Goal: Entertainment & Leisure: Browse casually

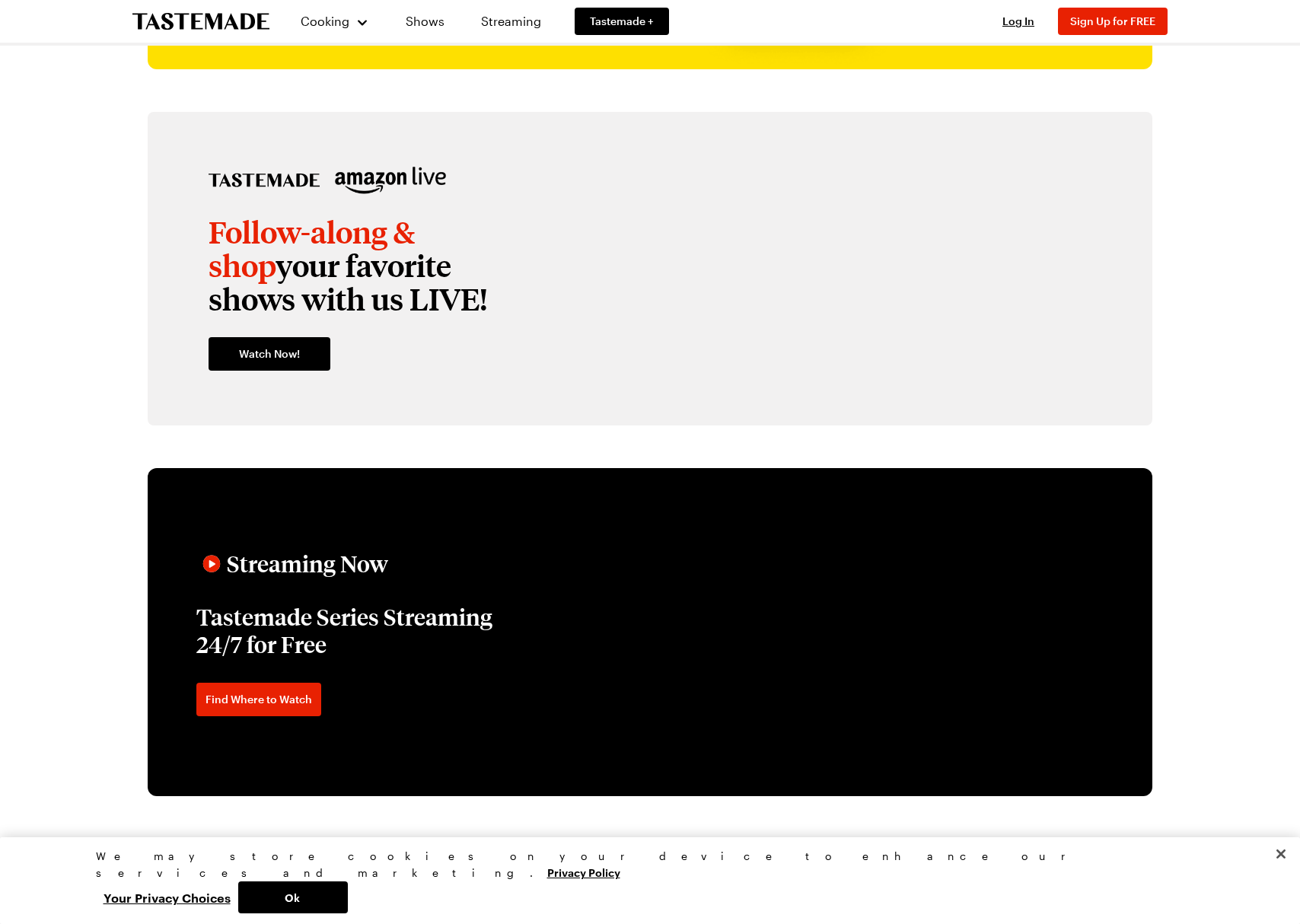
scroll to position [2176, 0]
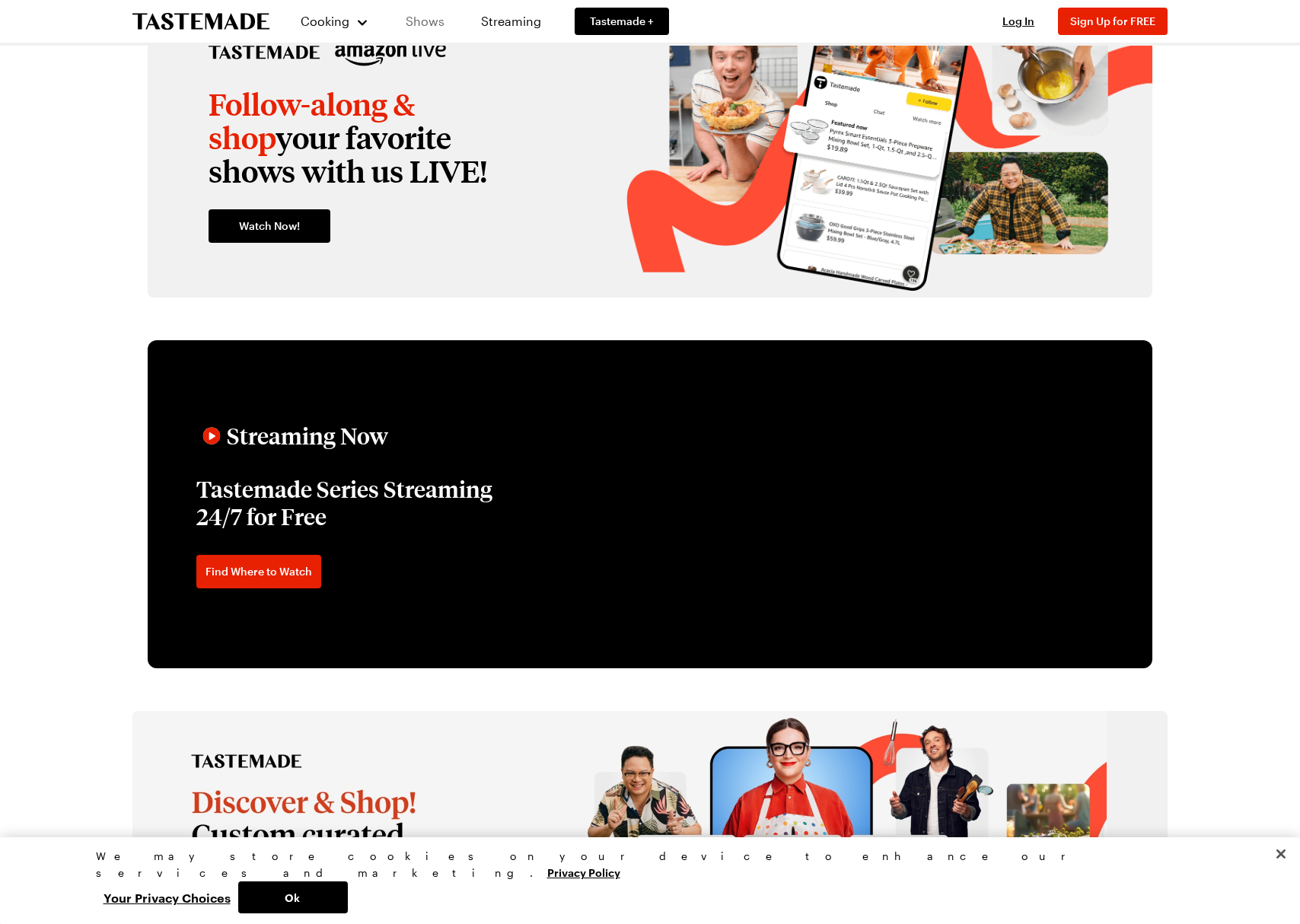
click at [439, 10] on link "Shows" at bounding box center [425, 21] width 69 height 42
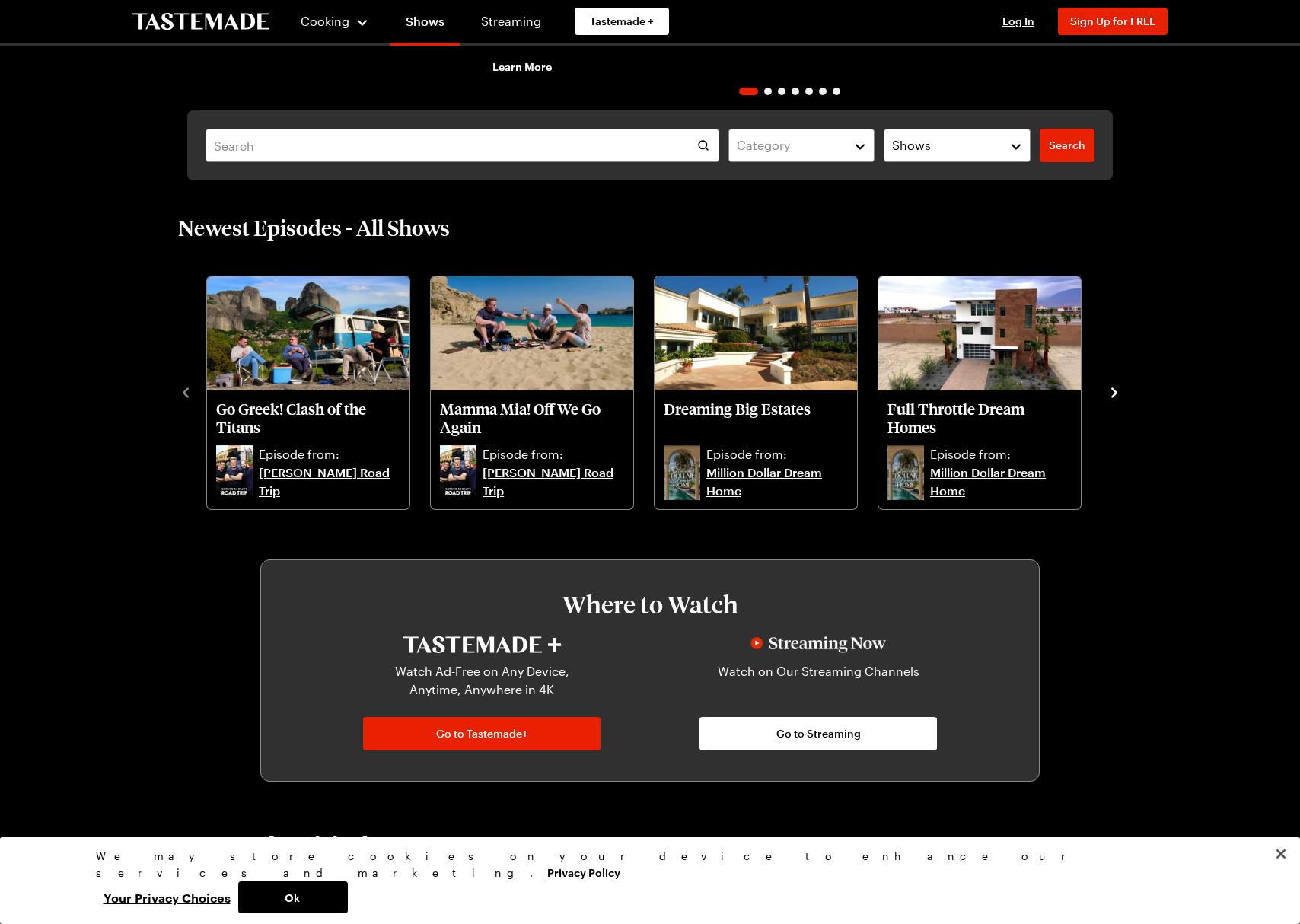
scroll to position [371, 0]
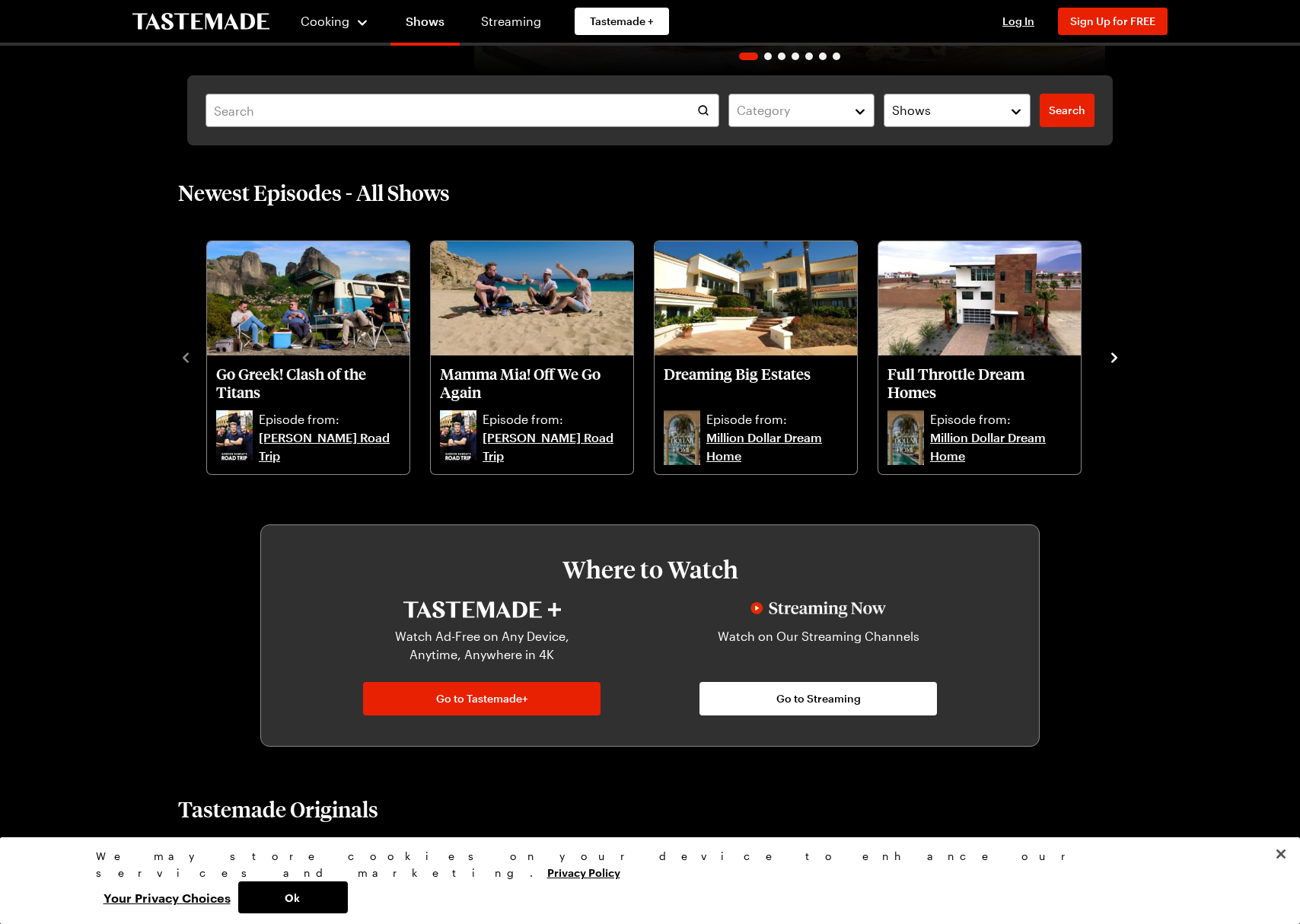
click at [1117, 348] on button "navigate to next item" at bounding box center [1114, 356] width 15 height 18
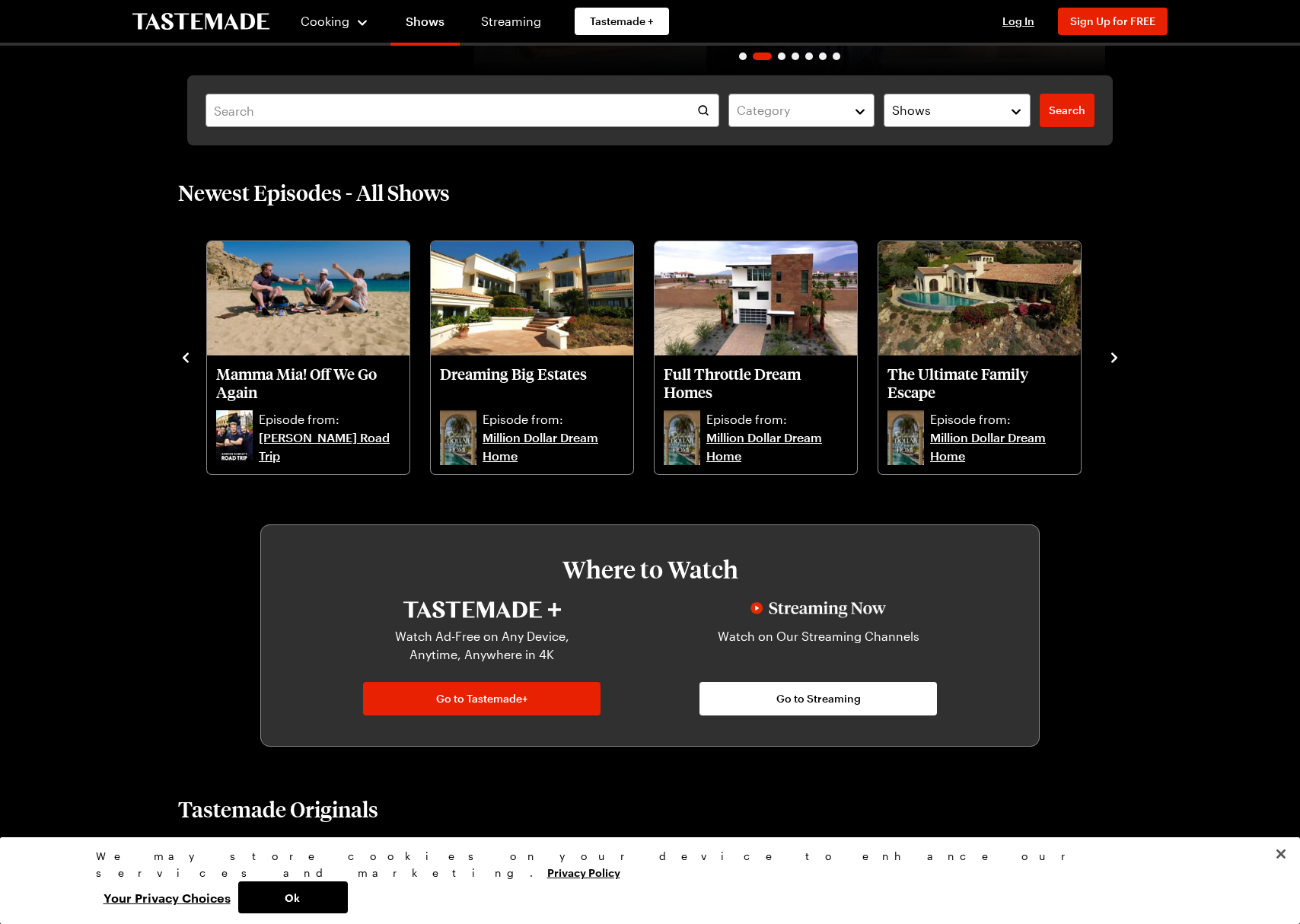
click at [1117, 348] on button "navigate to next item" at bounding box center [1114, 356] width 15 height 18
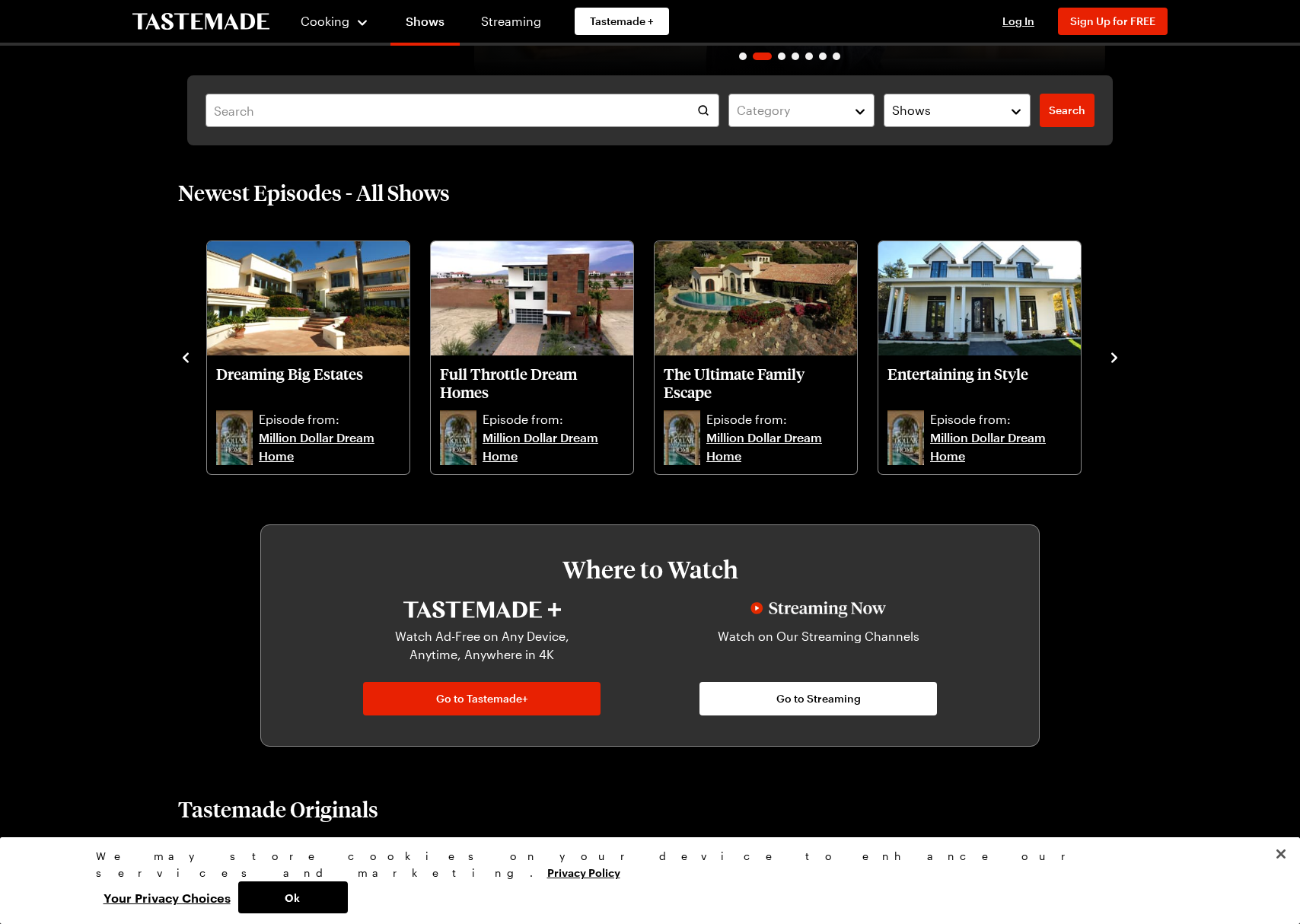
click at [1117, 348] on button "navigate to next item" at bounding box center [1114, 356] width 15 height 18
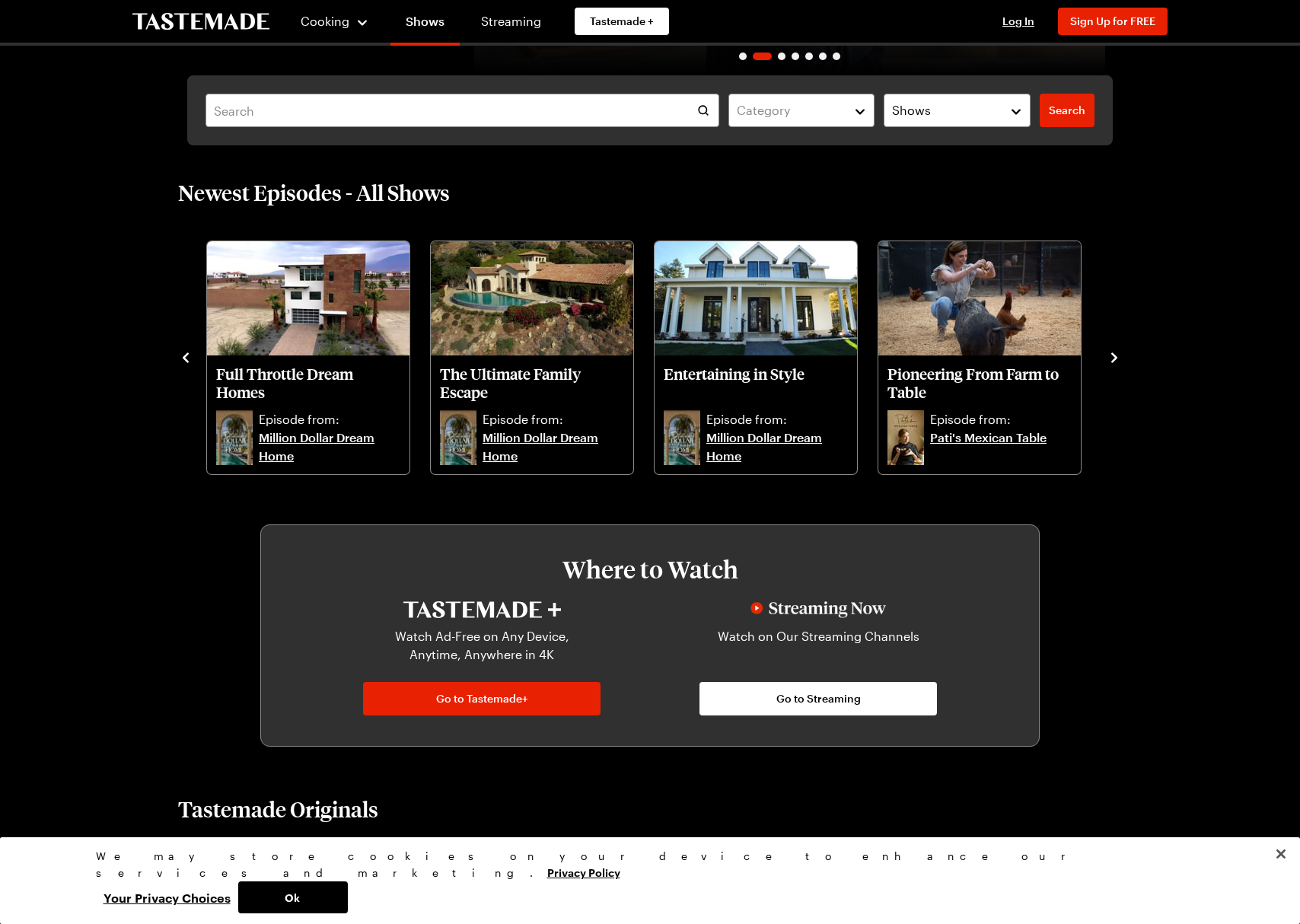
click at [1117, 348] on button "navigate to next item" at bounding box center [1114, 356] width 15 height 18
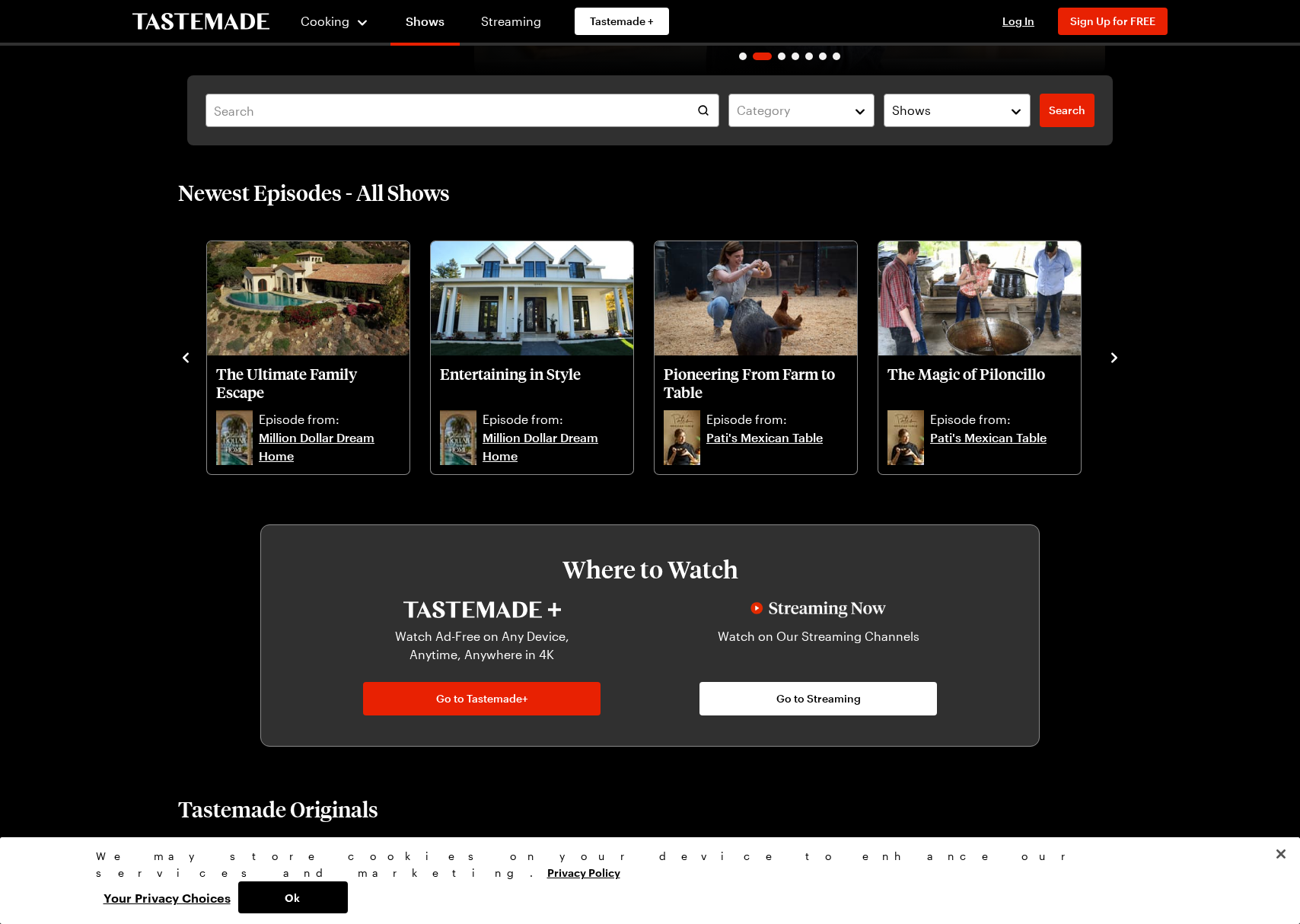
click at [1117, 348] on button "navigate to next item" at bounding box center [1114, 356] width 15 height 18
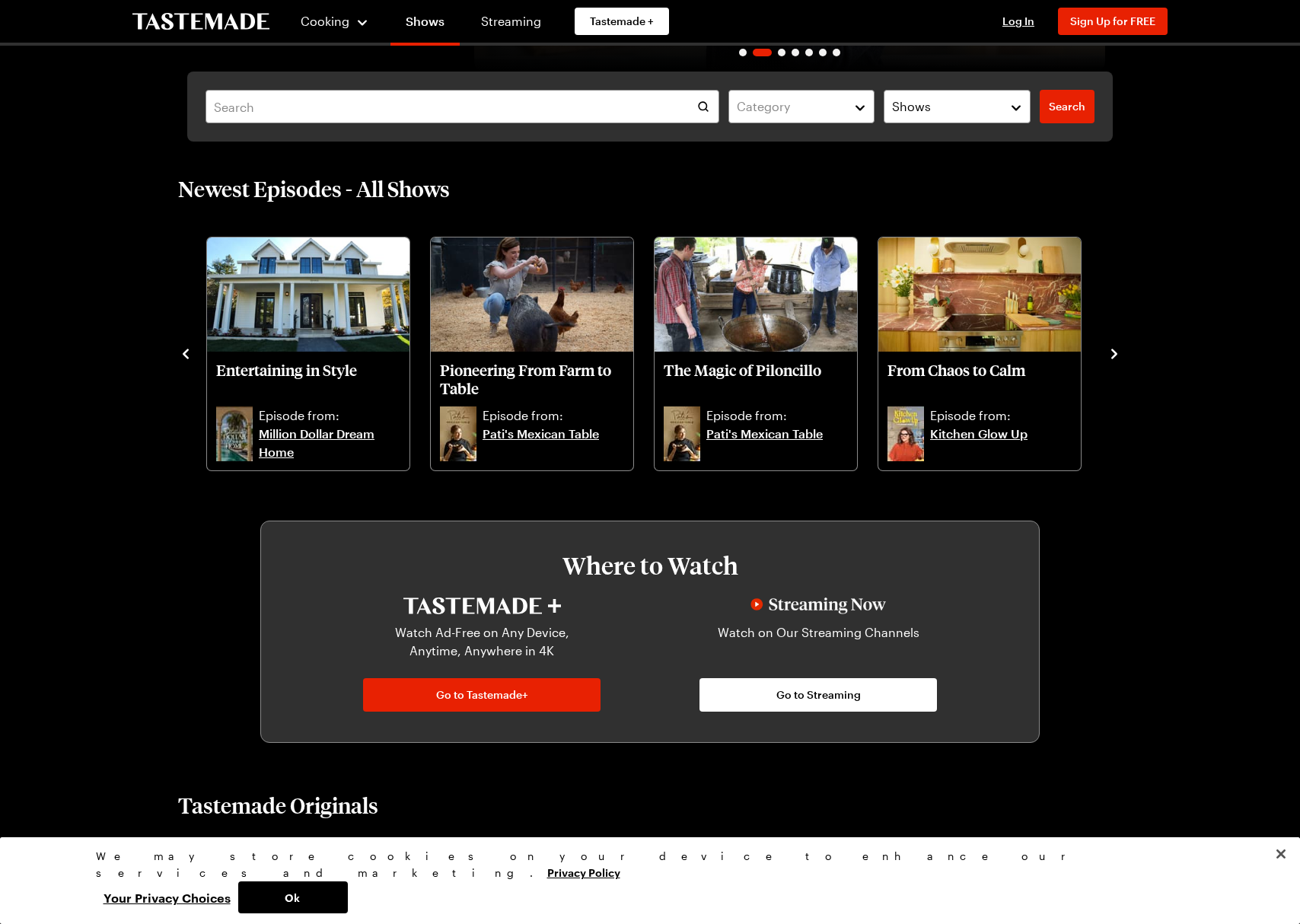
scroll to position [376, 0]
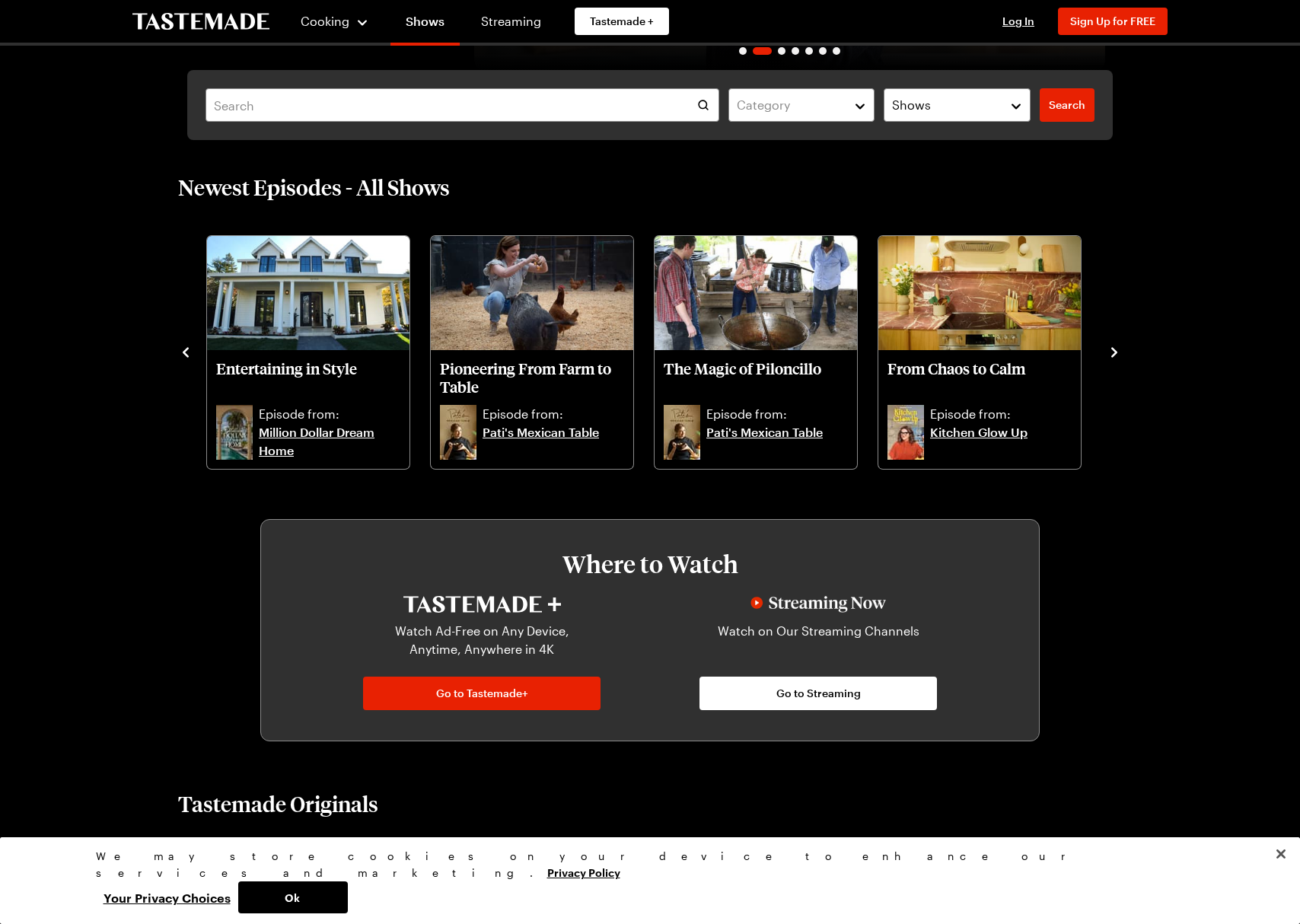
click at [1117, 348] on icon "navigate to next item" at bounding box center [1114, 352] width 15 height 15
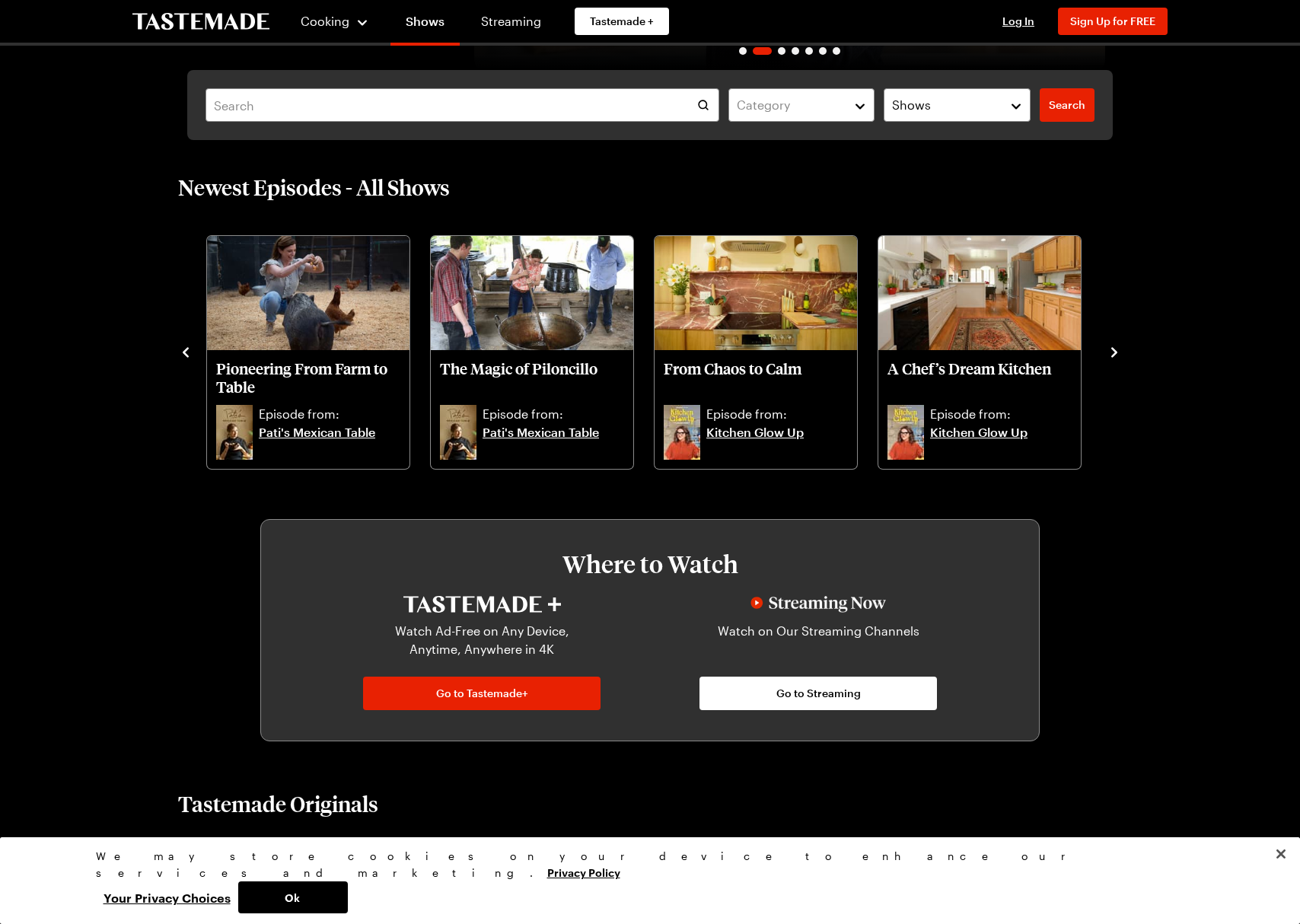
click at [1117, 348] on icon "navigate to next item" at bounding box center [1114, 352] width 15 height 15
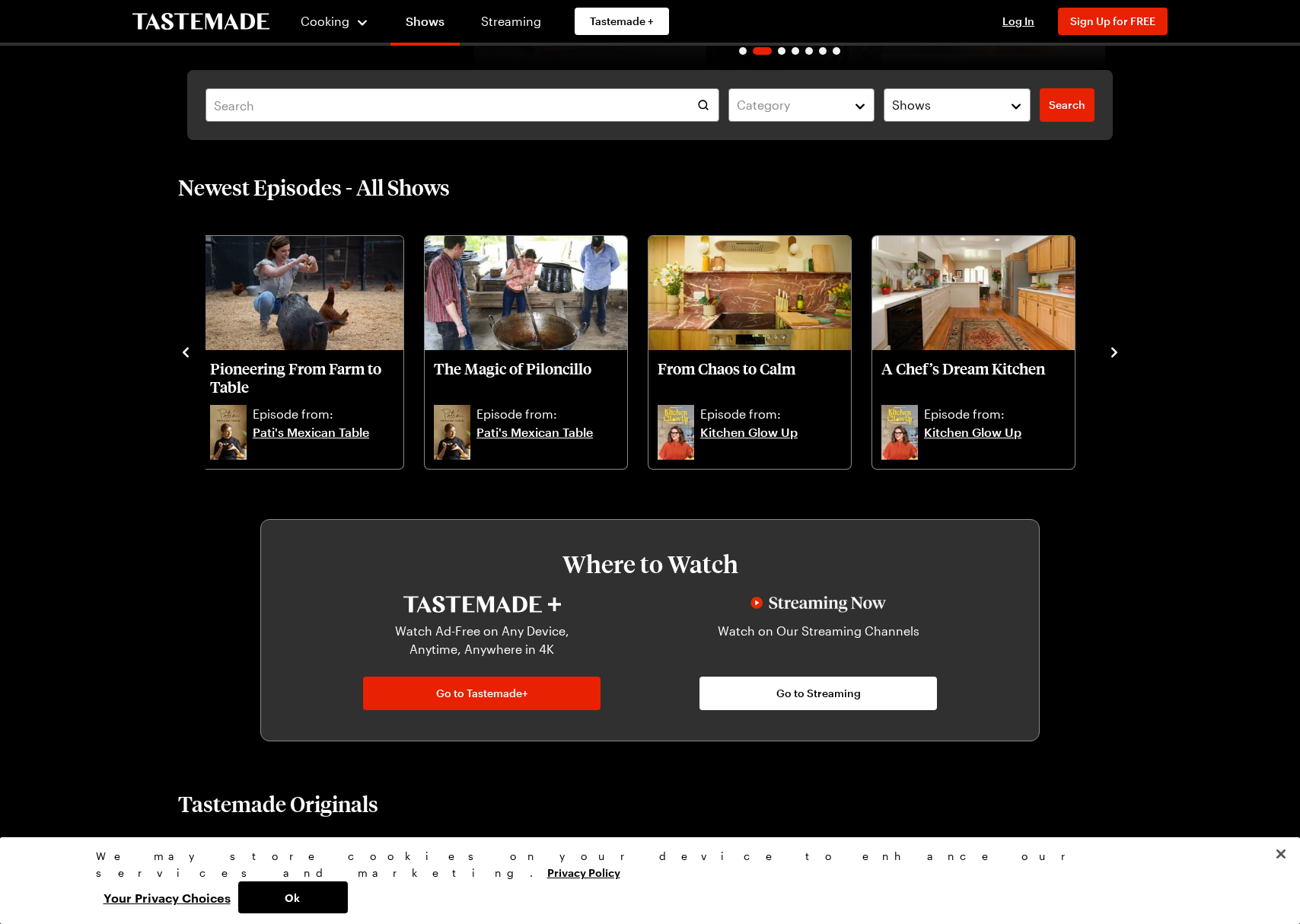
scroll to position [371, 0]
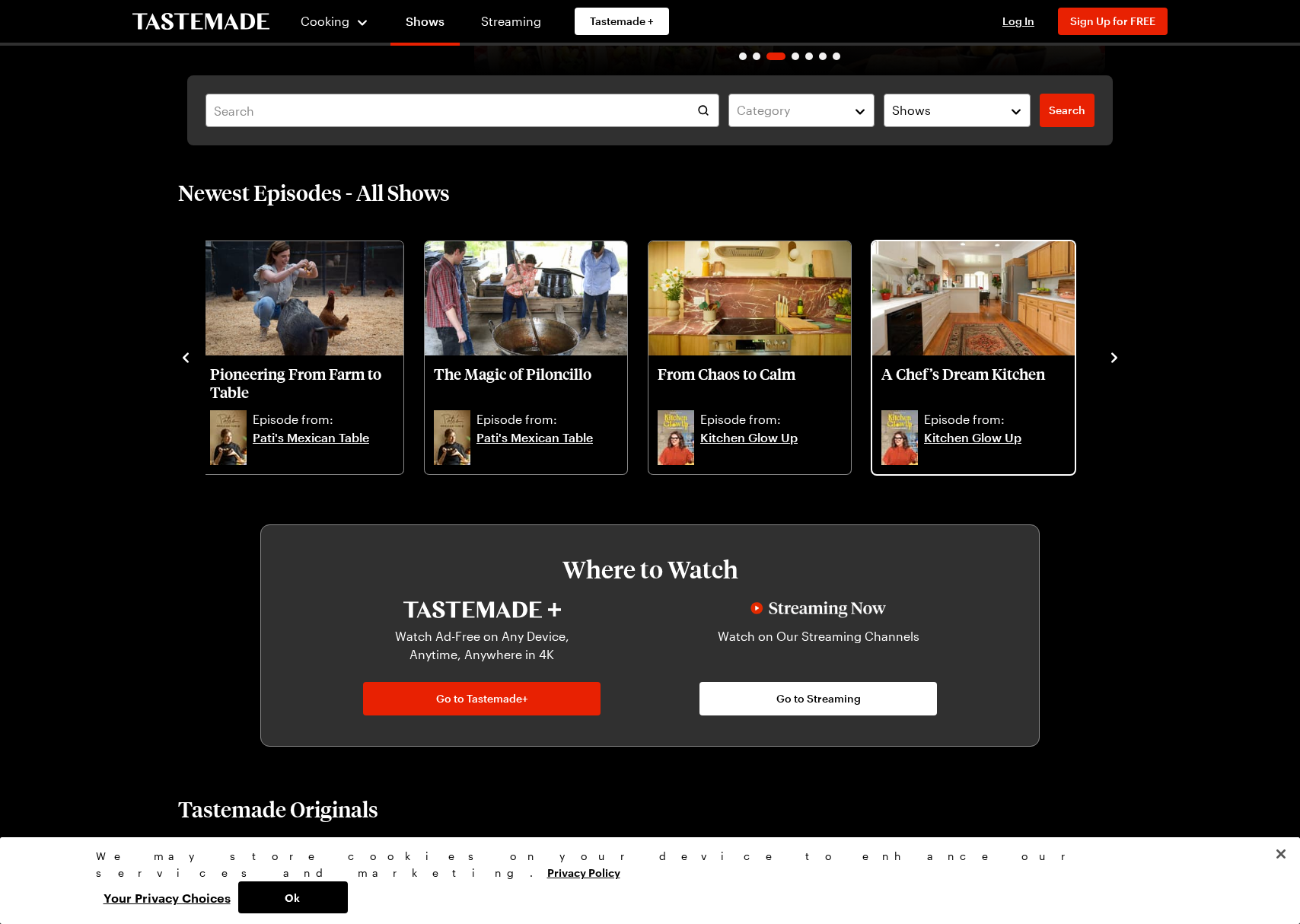
click at [965, 367] on p "A Chef’s Dream Kitchen" at bounding box center [973, 383] width 184 height 36
